Goal: Download file/media

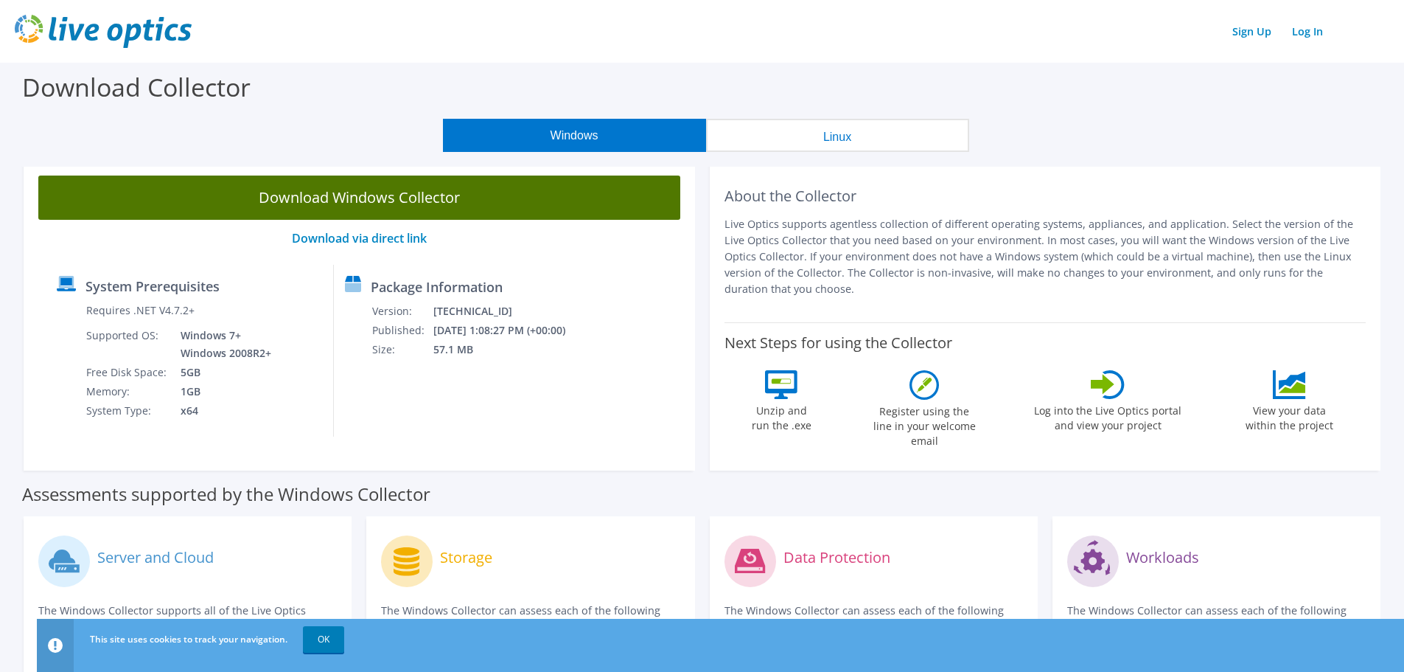
click at [353, 199] on link "Download Windows Collector" at bounding box center [359, 197] width 642 height 44
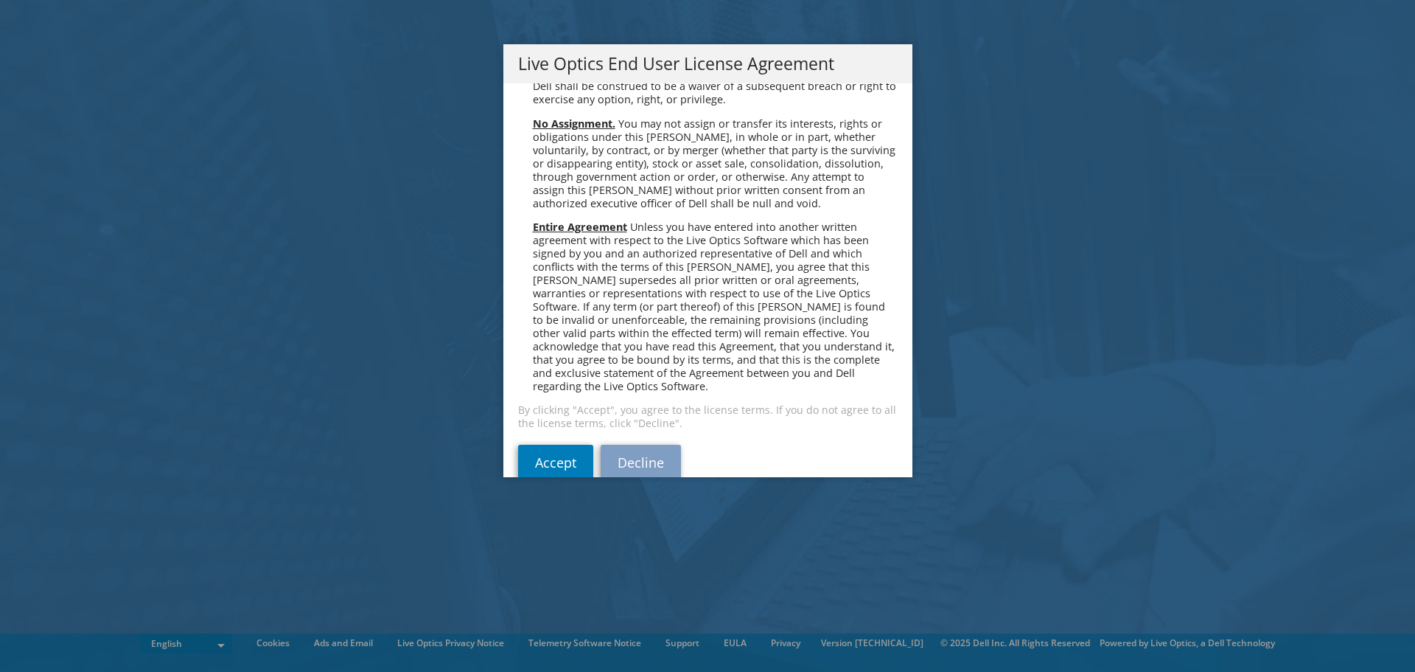
scroll to position [5575, 0]
click at [551, 443] on link "Accept" at bounding box center [555, 460] width 75 height 35
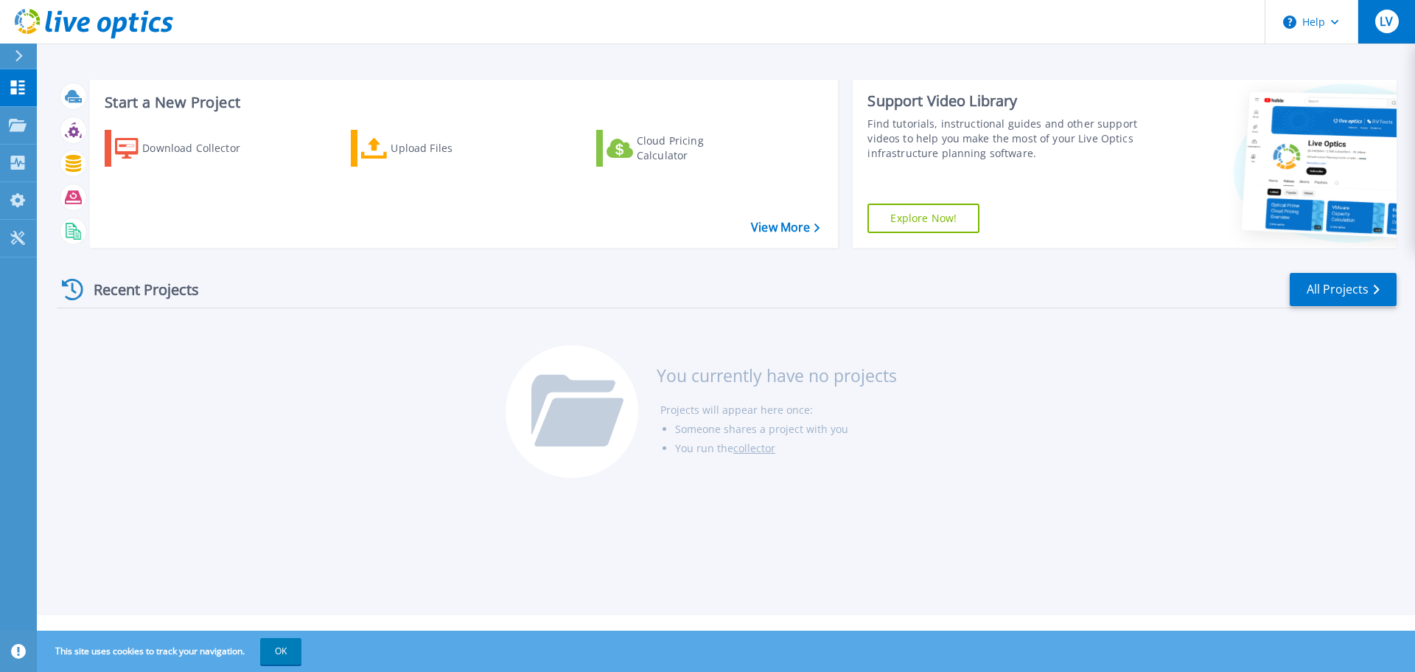
click at [1392, 24] on span "LV" at bounding box center [1386, 21] width 13 height 12
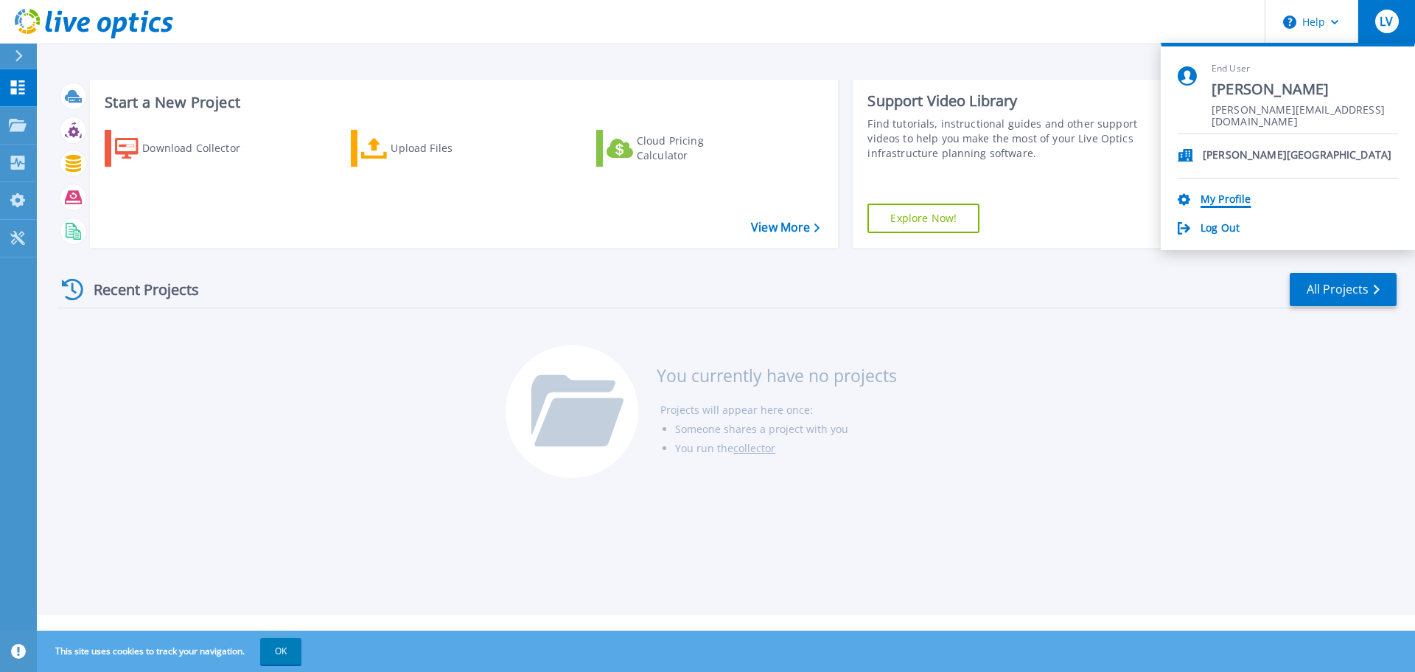
click at [1211, 193] on link "My Profile" at bounding box center [1226, 200] width 50 height 14
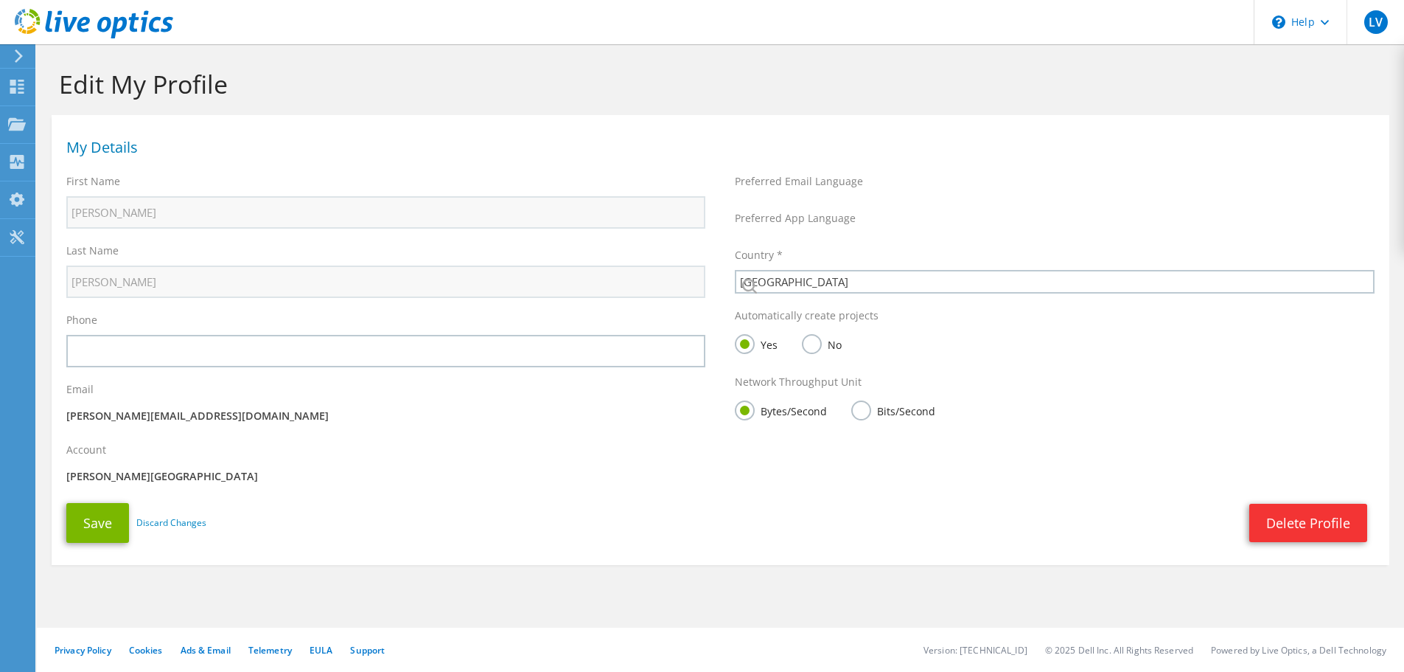
select select "224"
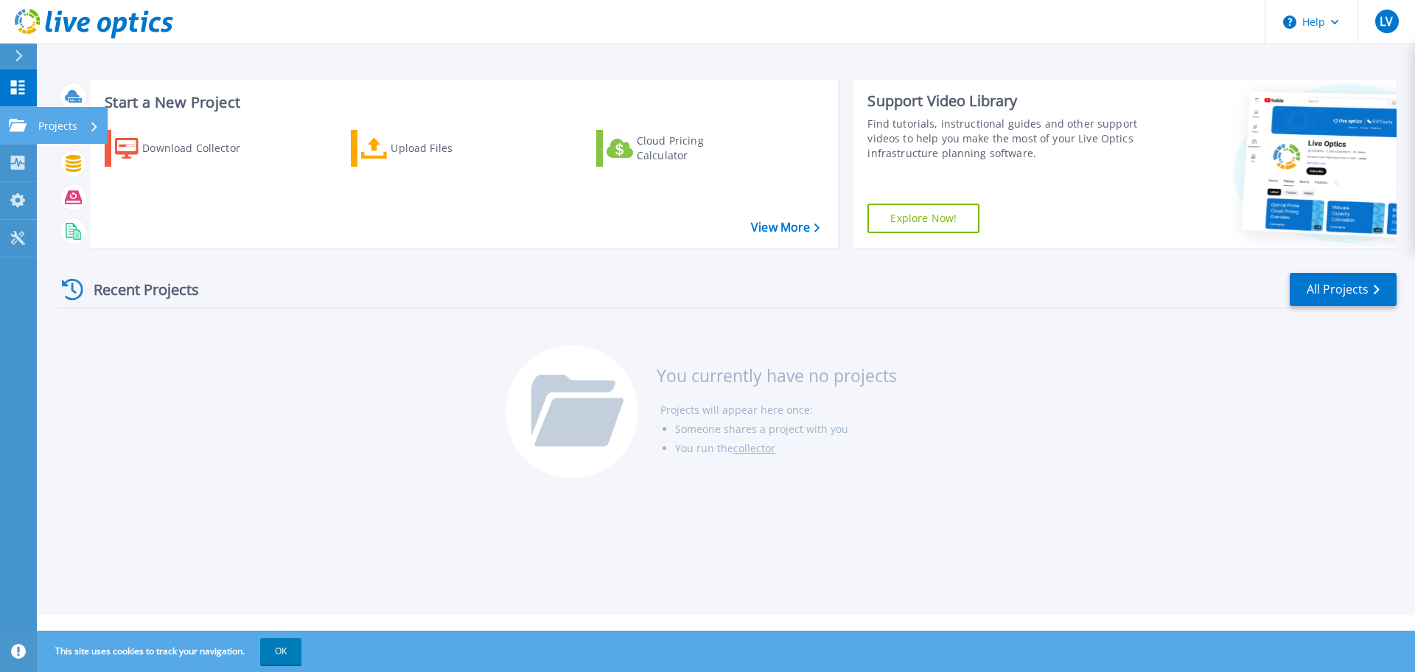
click at [91, 125] on icon at bounding box center [94, 127] width 6 height 10
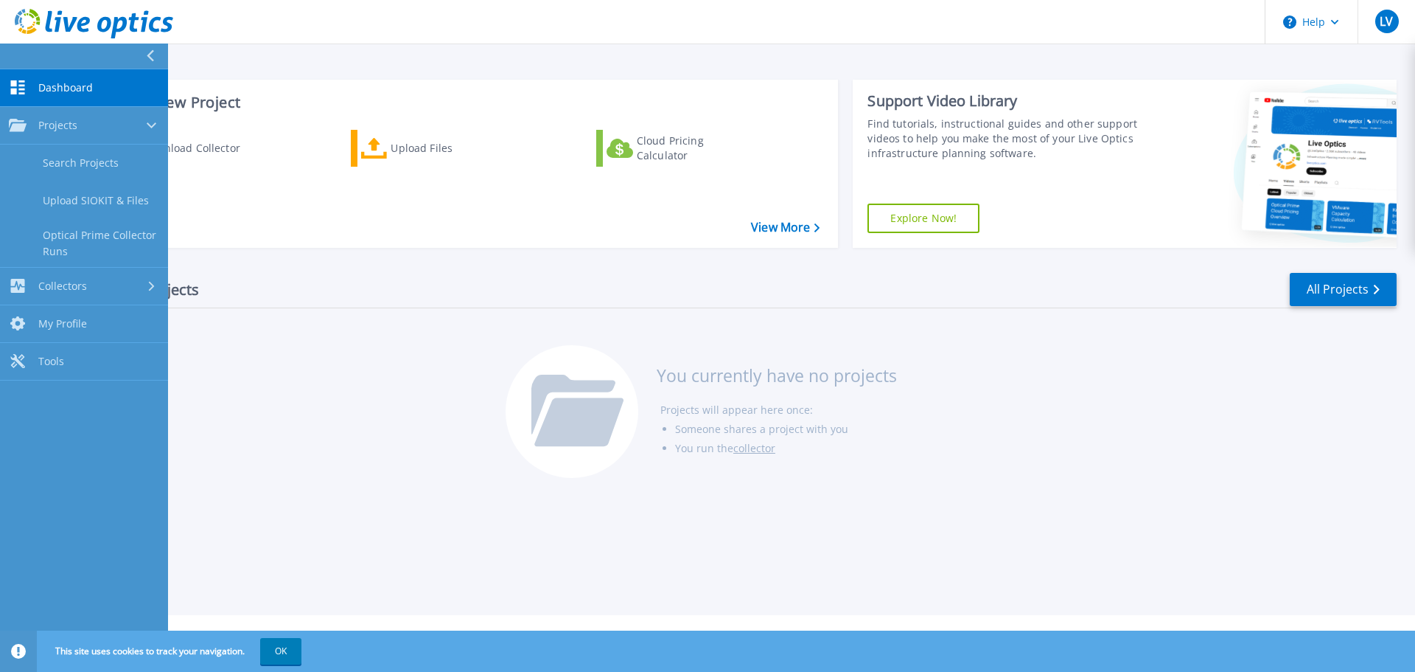
click at [285, 459] on div "Recent Projects All Projects You currently have no projects Projects will appea…" at bounding box center [727, 376] width 1340 height 233
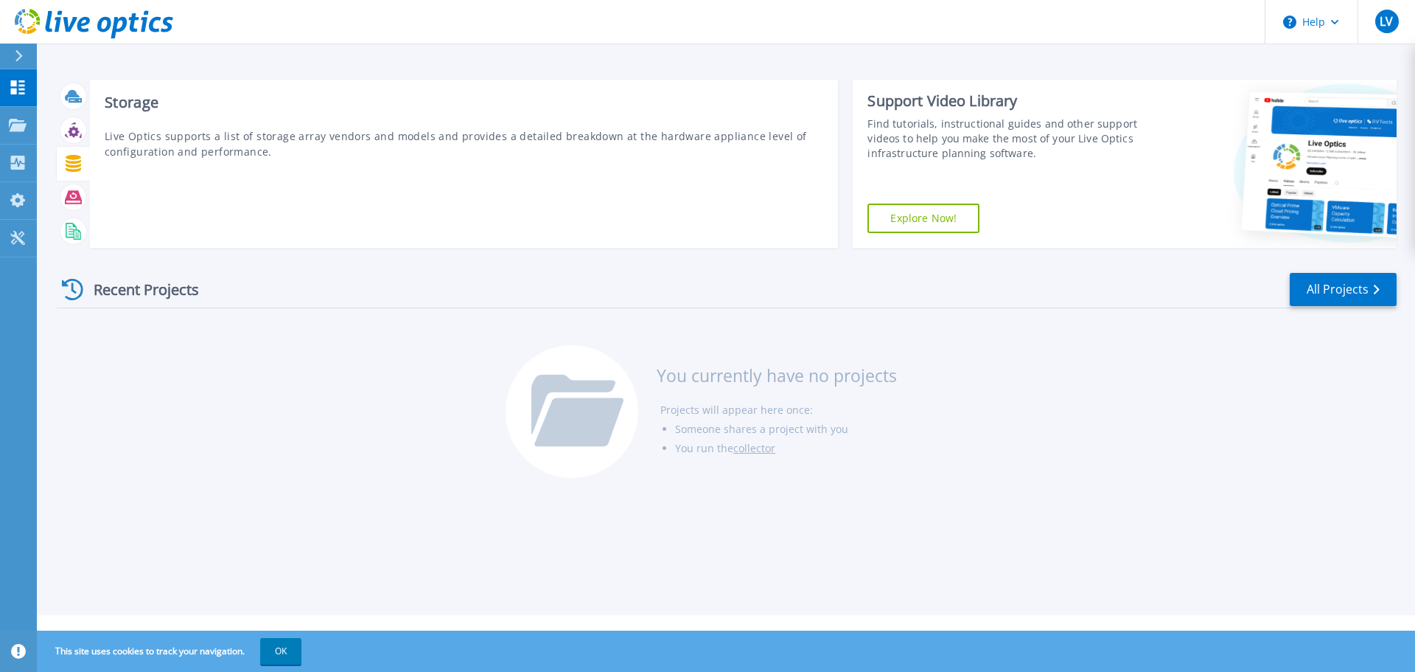
click at [72, 169] on icon at bounding box center [73, 163] width 17 height 17
click at [73, 197] on icon at bounding box center [73, 196] width 17 height 13
click at [75, 231] on icon at bounding box center [73, 231] width 17 height 17
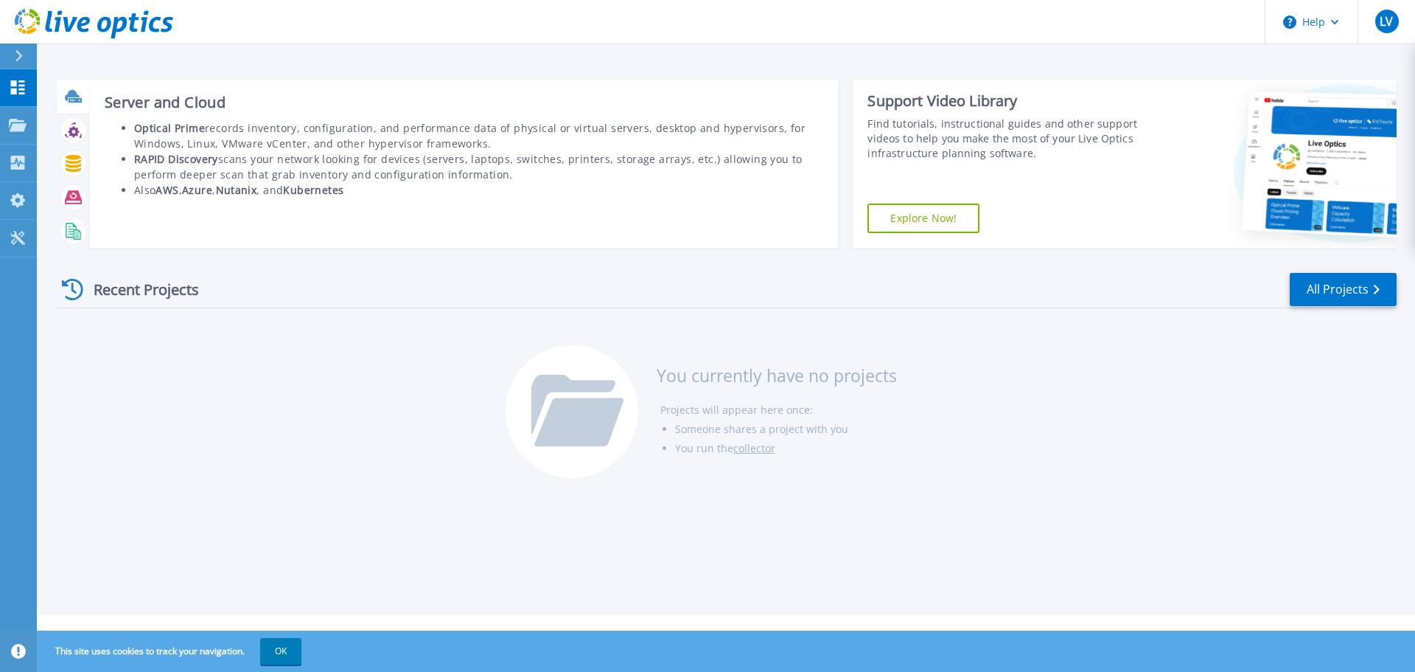
click at [68, 96] on icon at bounding box center [73, 96] width 17 height 17
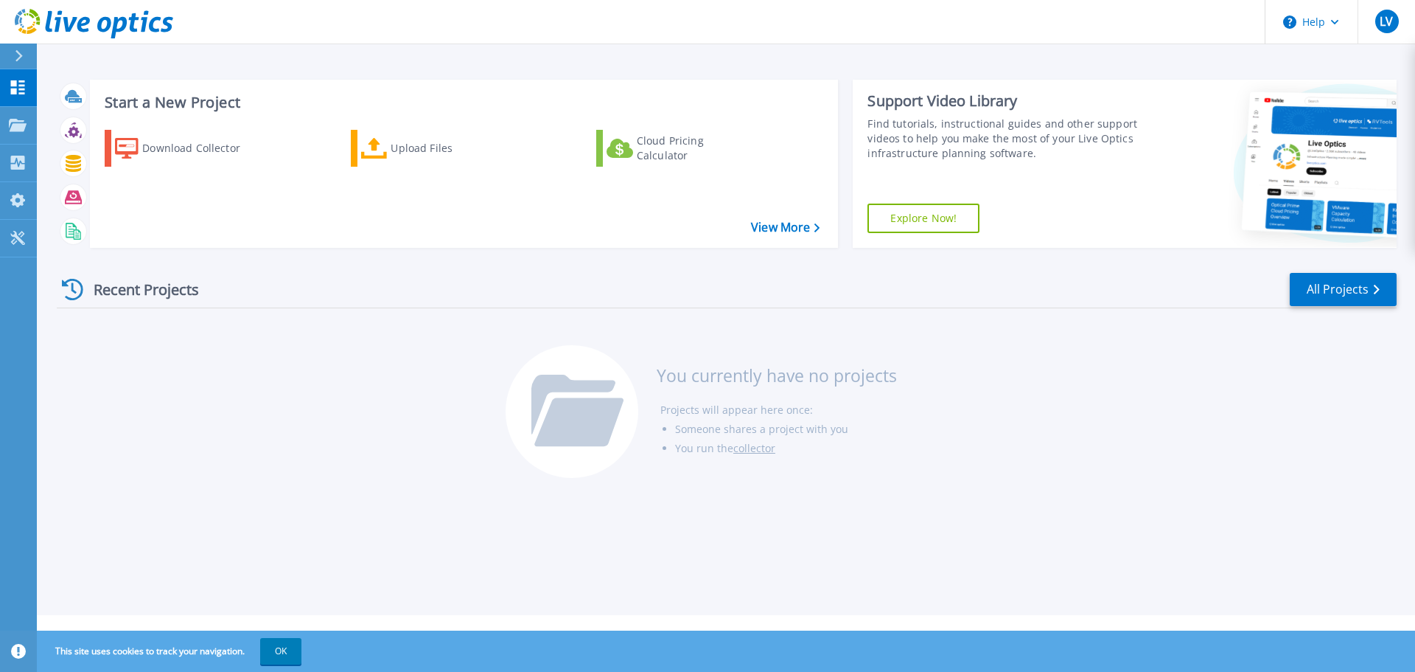
click at [75, 290] on icon at bounding box center [72, 289] width 21 height 21
click at [17, 123] on icon at bounding box center [18, 125] width 18 height 13
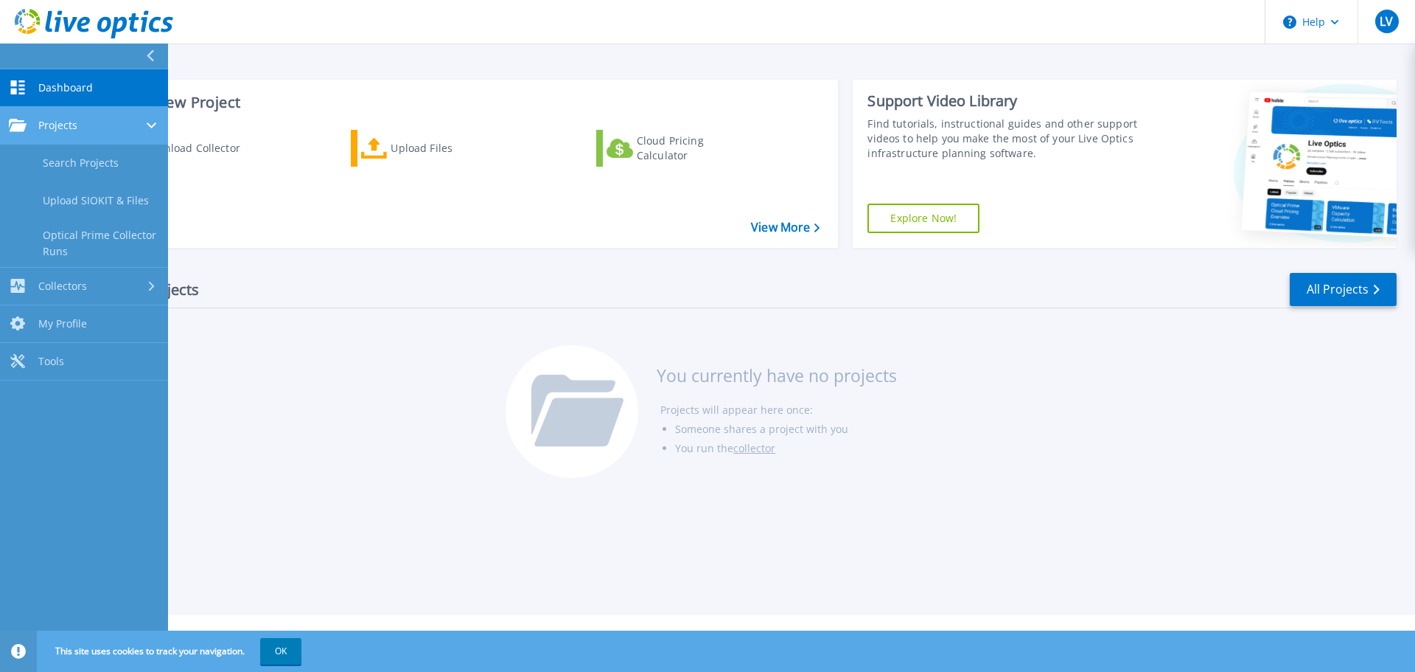
drag, startPoint x: 26, startPoint y: 86, endPoint x: 54, endPoint y: 107, distance: 34.8
click at [26, 87] on icon at bounding box center [18, 87] width 18 height 14
